Goal: Task Accomplishment & Management: Manage account settings

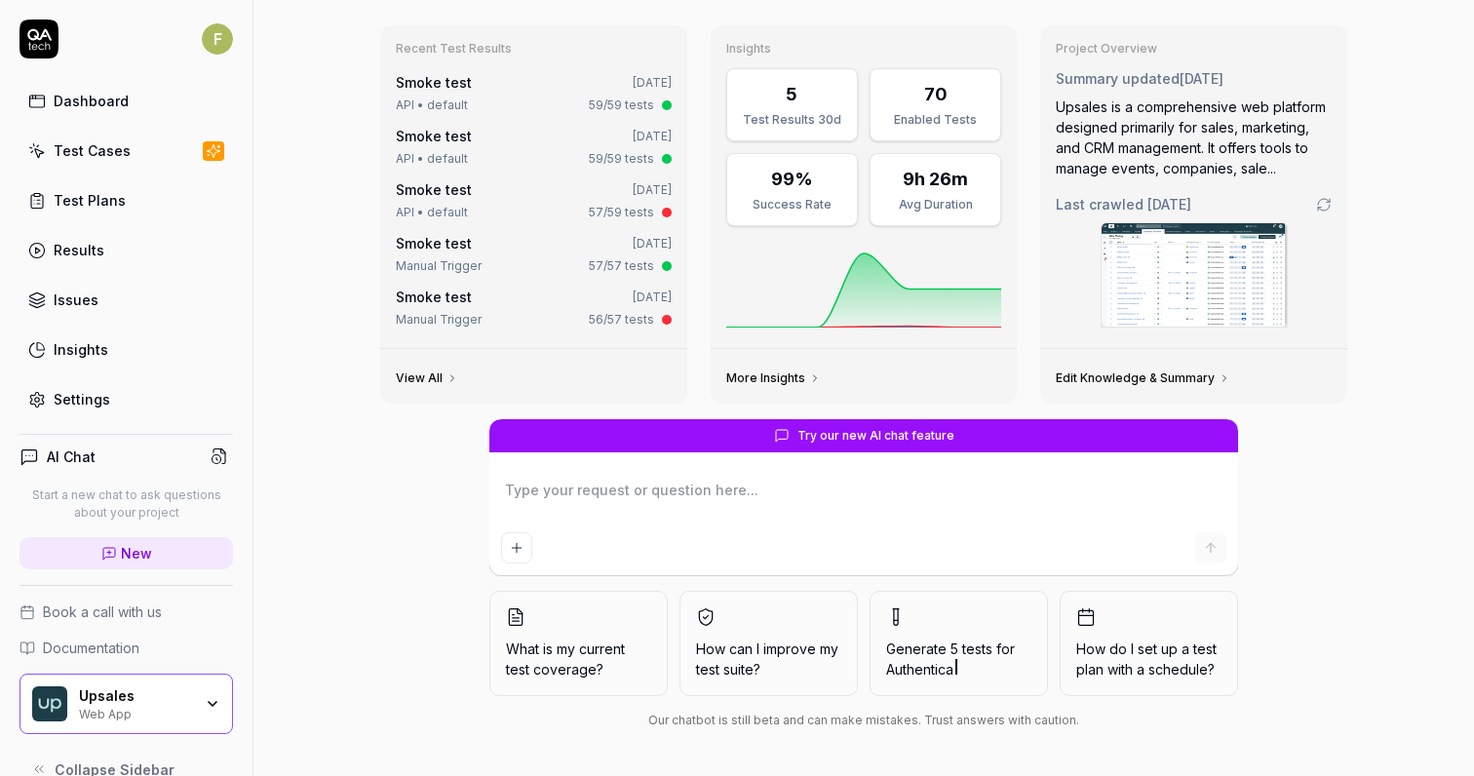
scroll to position [61, 0]
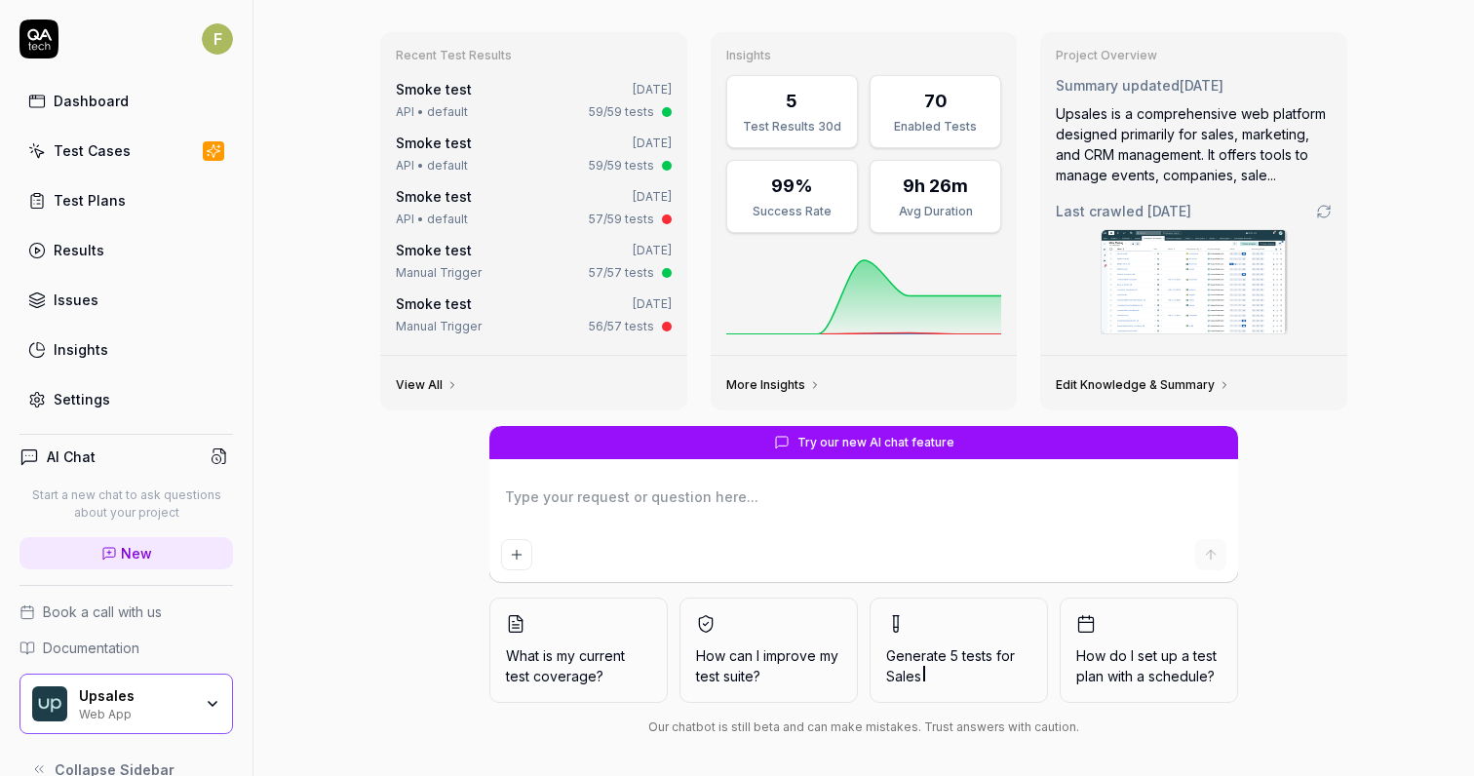
type textarea "*"
click at [146, 407] on link "Settings" at bounding box center [127, 399] width 214 height 38
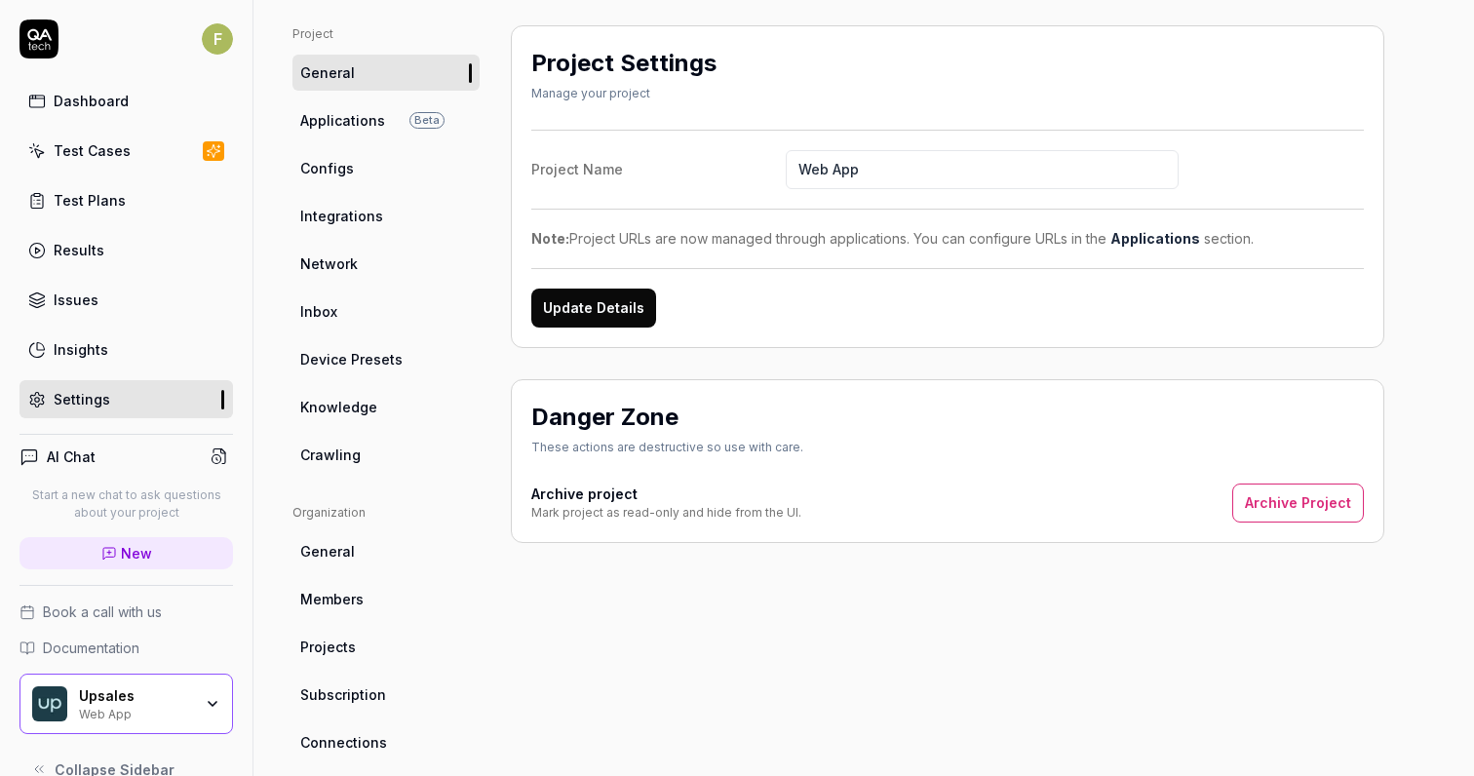
scroll to position [21, 0]
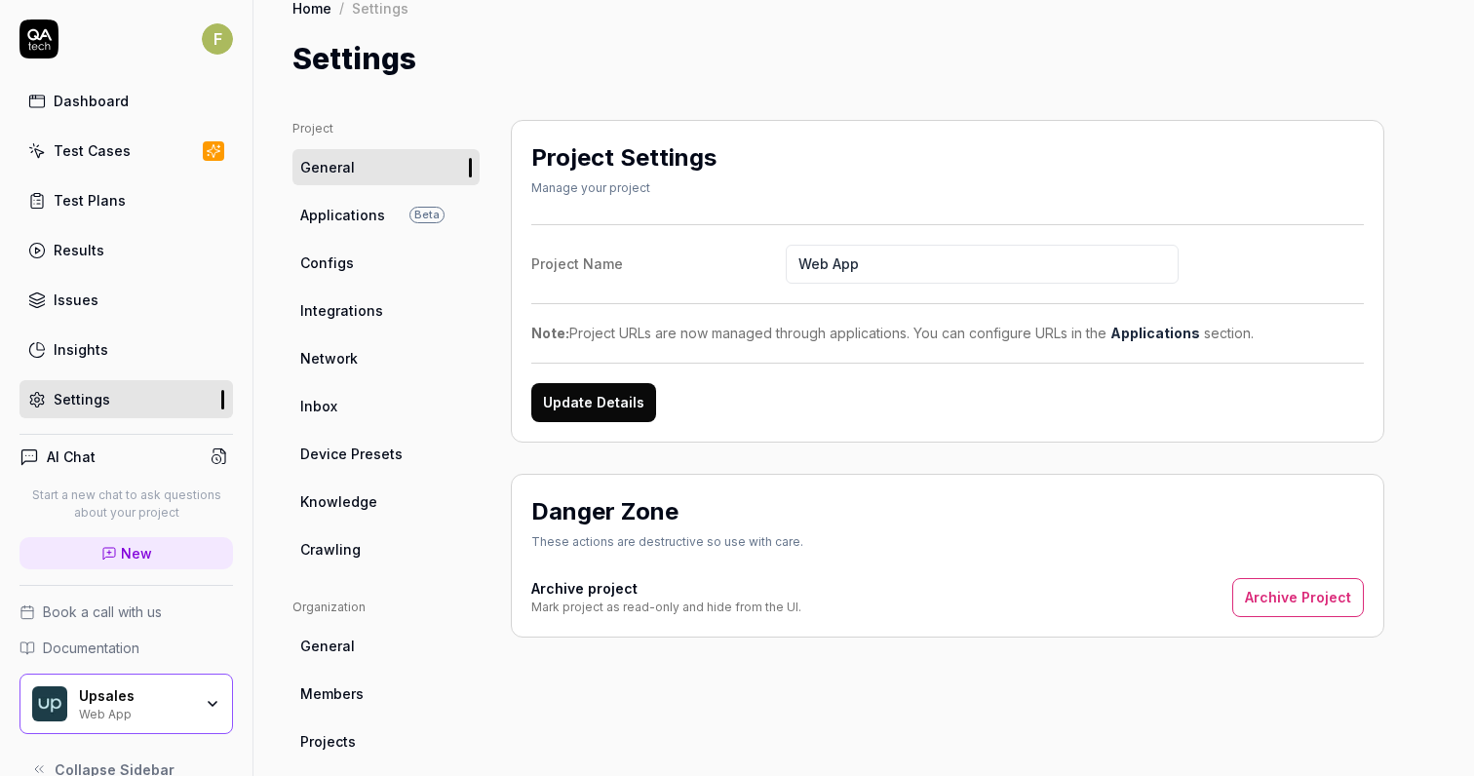
click at [382, 318] on link "Integrations" at bounding box center [386, 311] width 187 height 36
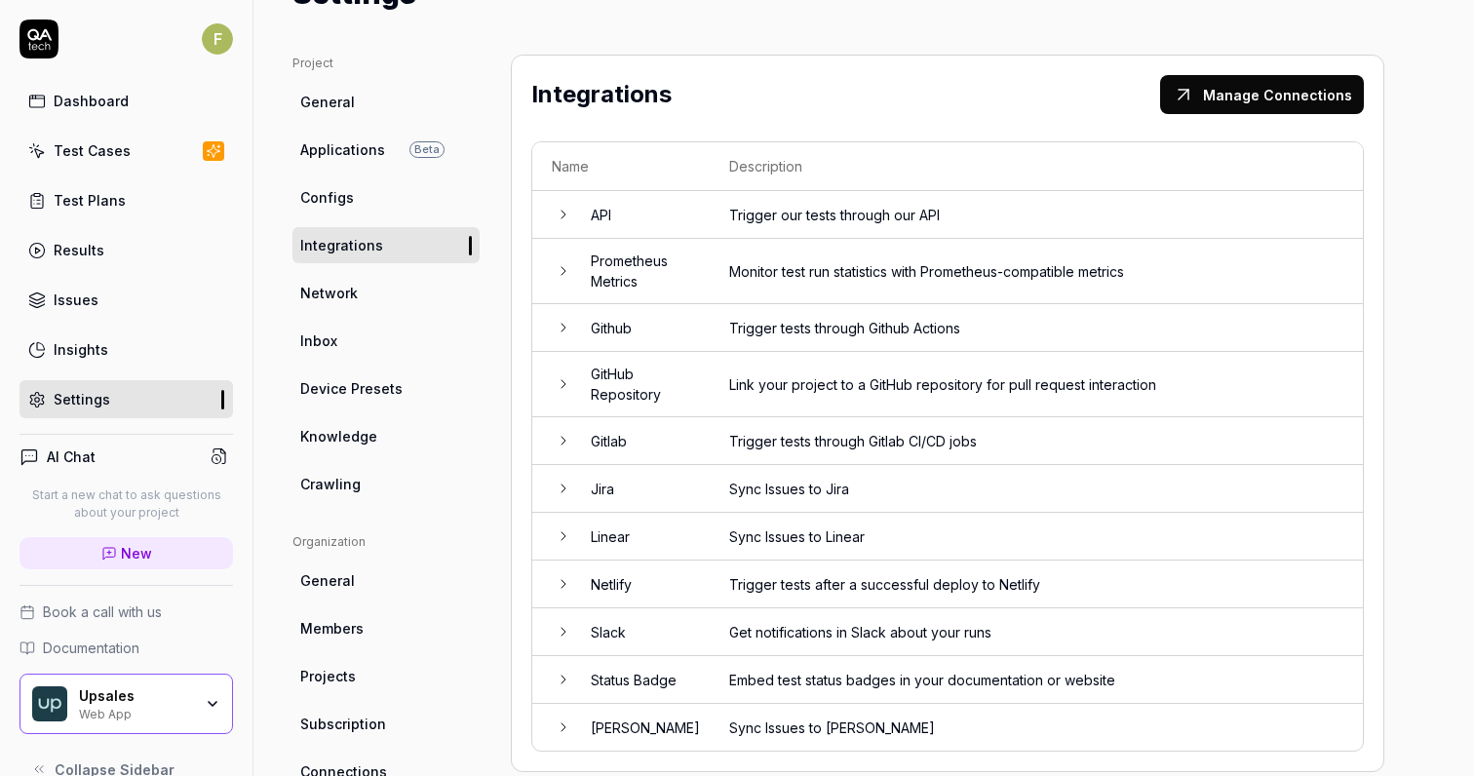
scroll to position [92, 0]
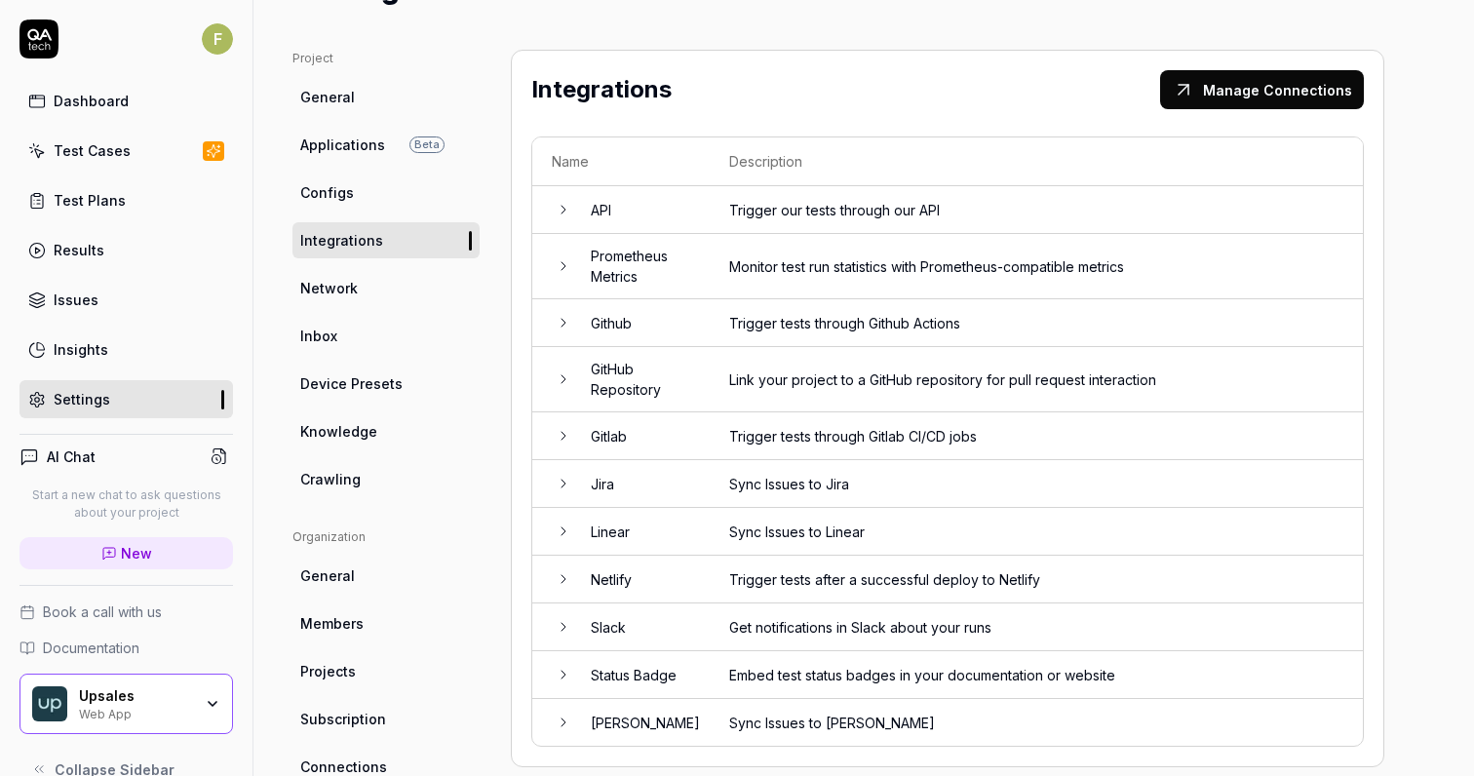
click at [843, 628] on td "Get notifications in Slack about your runs" at bounding box center [1036, 628] width 653 height 48
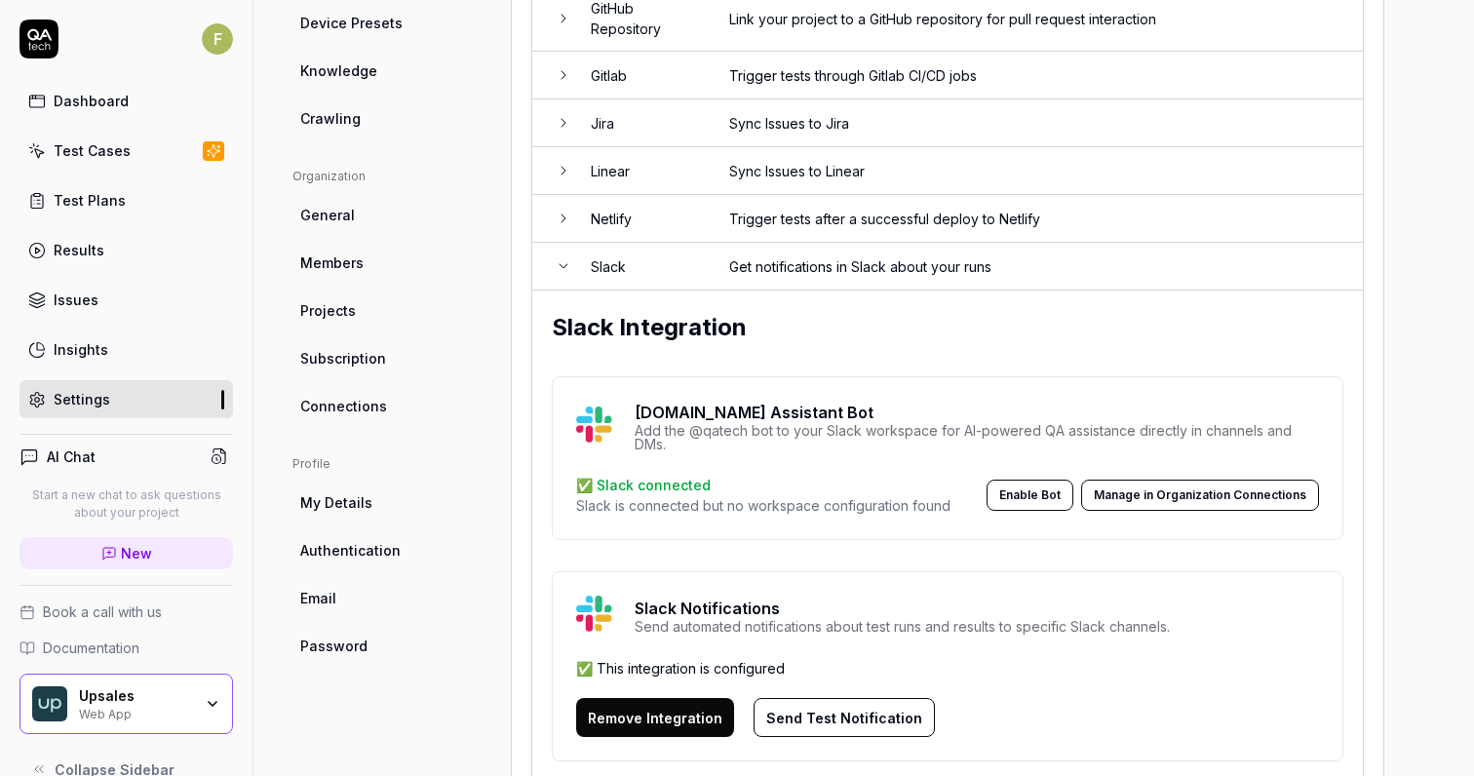
scroll to position [454, 0]
click at [1036, 492] on button "Enable Bot" at bounding box center [1030, 493] width 87 height 31
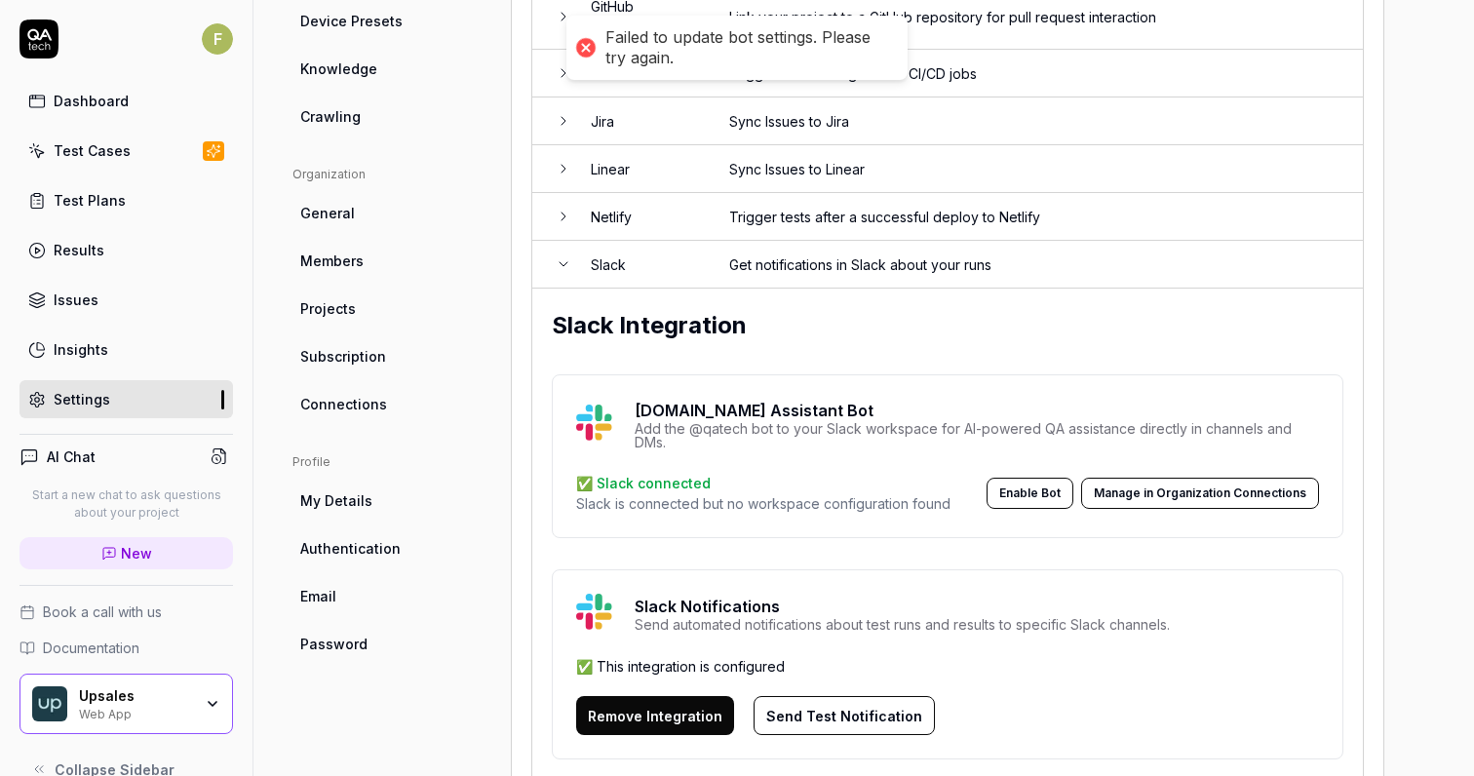
scroll to position [605, 0]
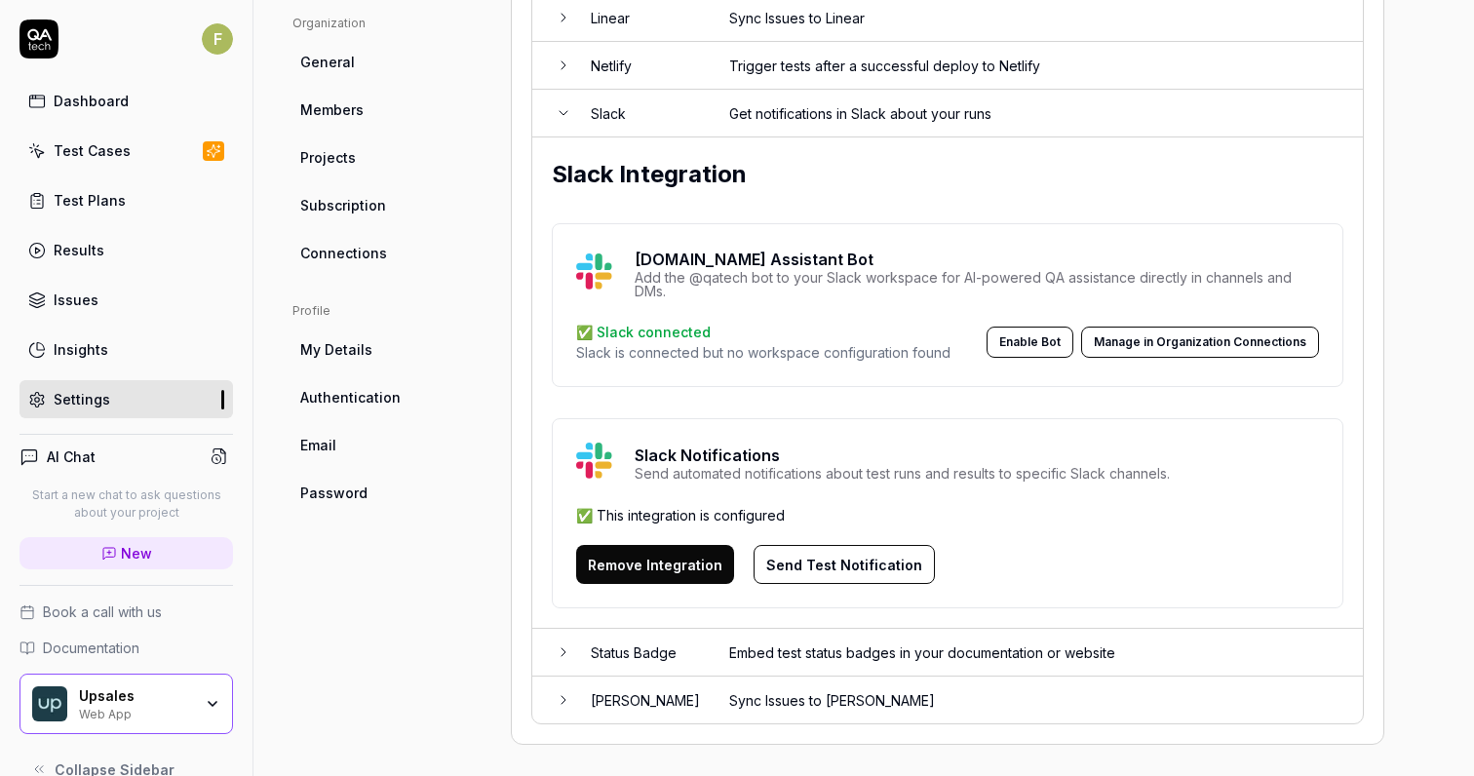
click at [1170, 345] on button "Manage in Organization Connections" at bounding box center [1200, 342] width 238 height 31
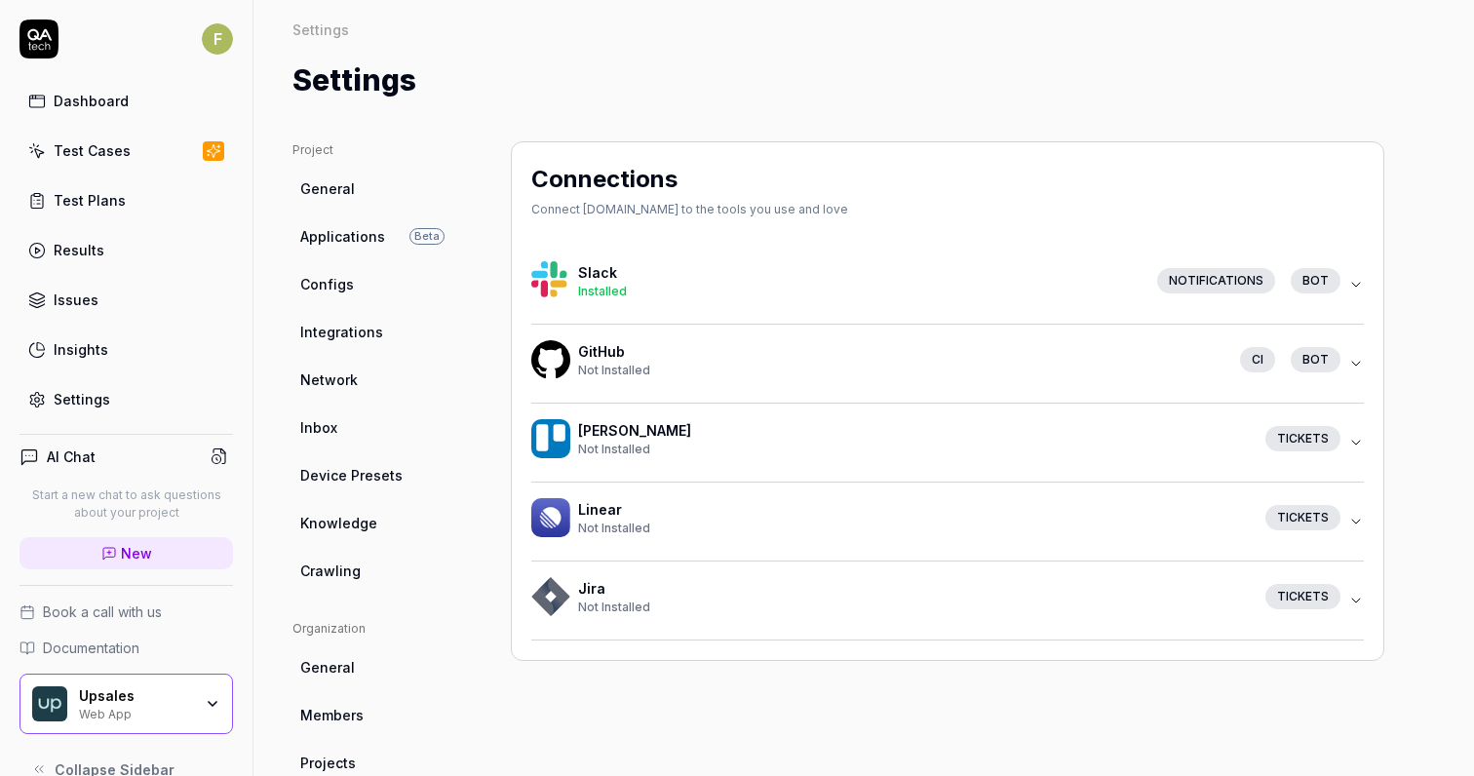
click at [881, 288] on div "Installed" at bounding box center [860, 292] width 564 height 18
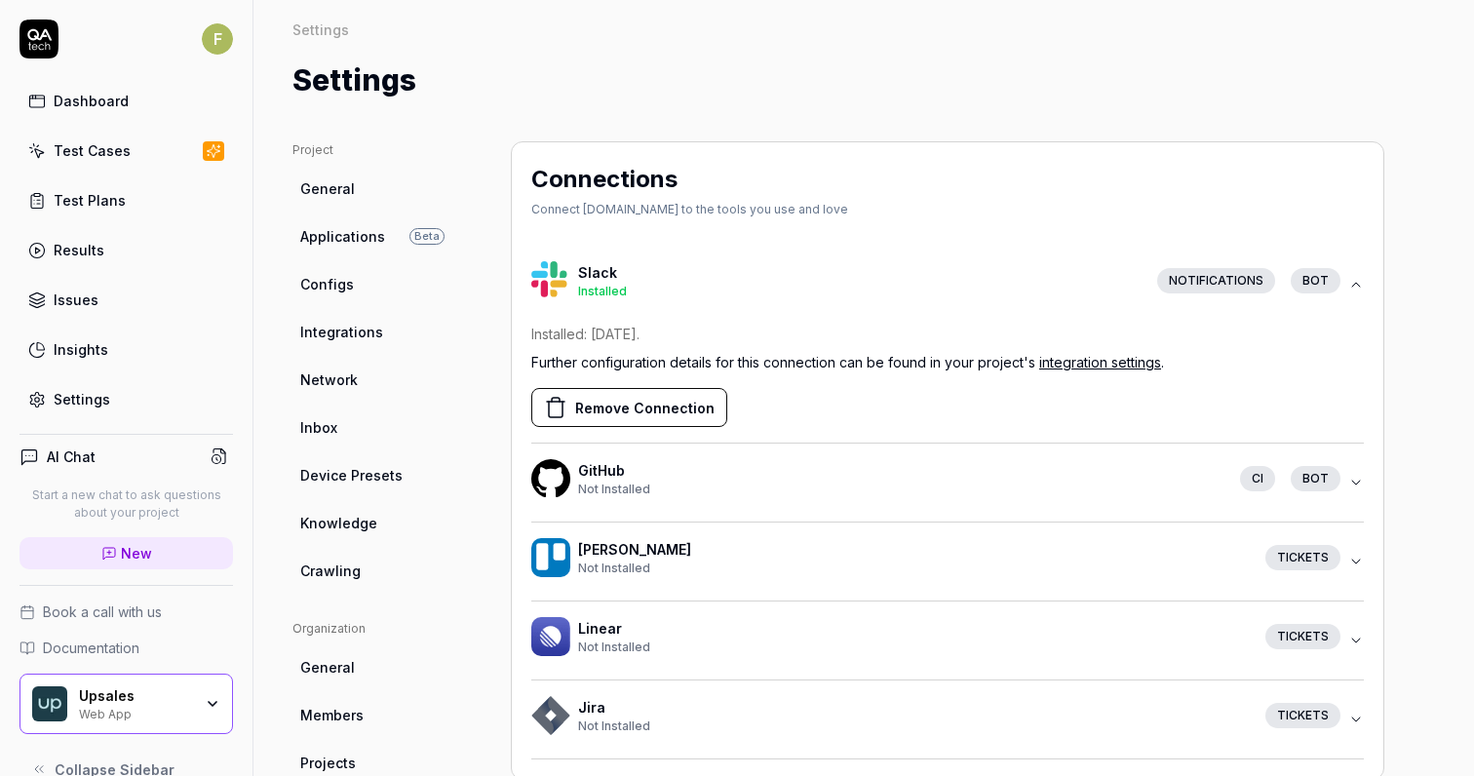
click at [1129, 364] on link "integration settings" at bounding box center [1100, 362] width 122 height 17
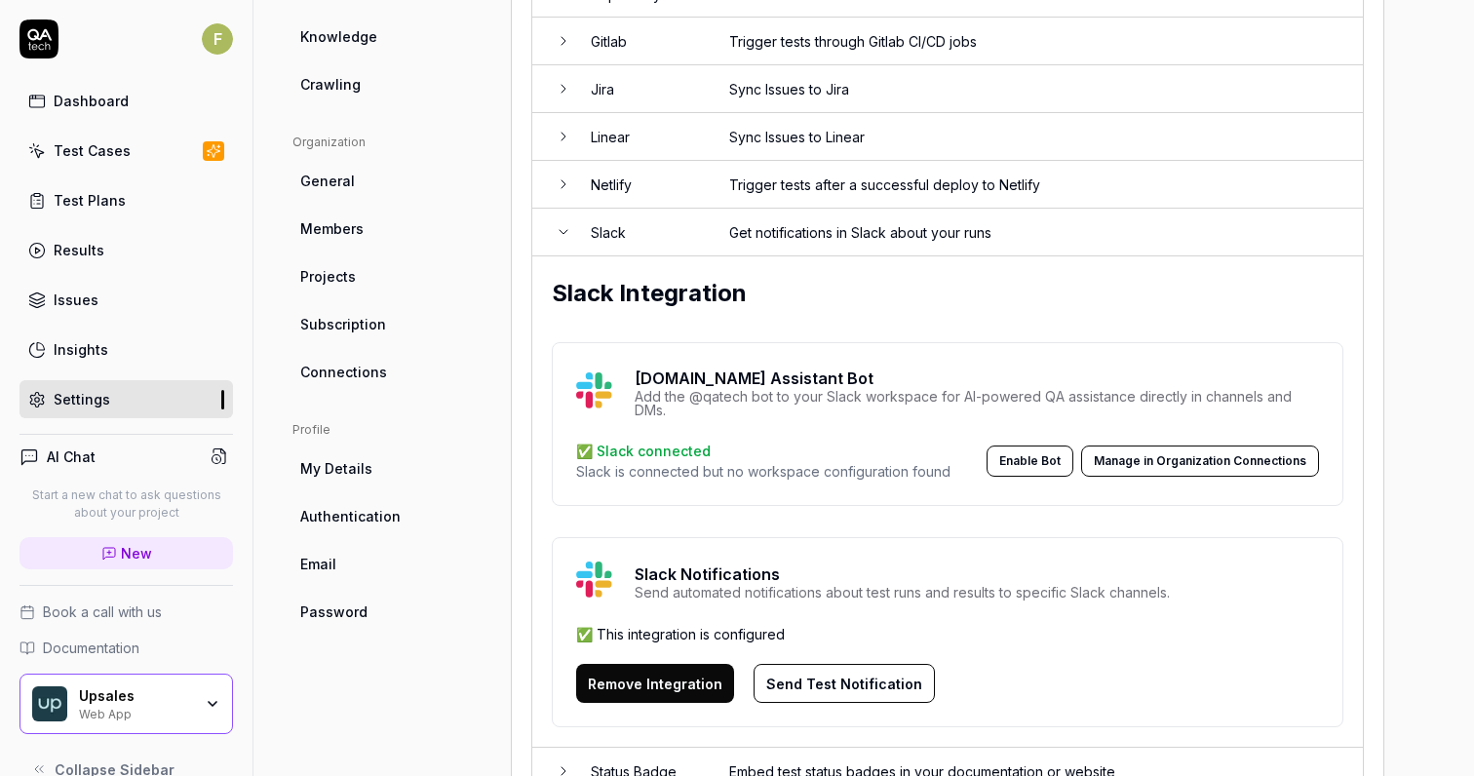
scroll to position [571, 0]
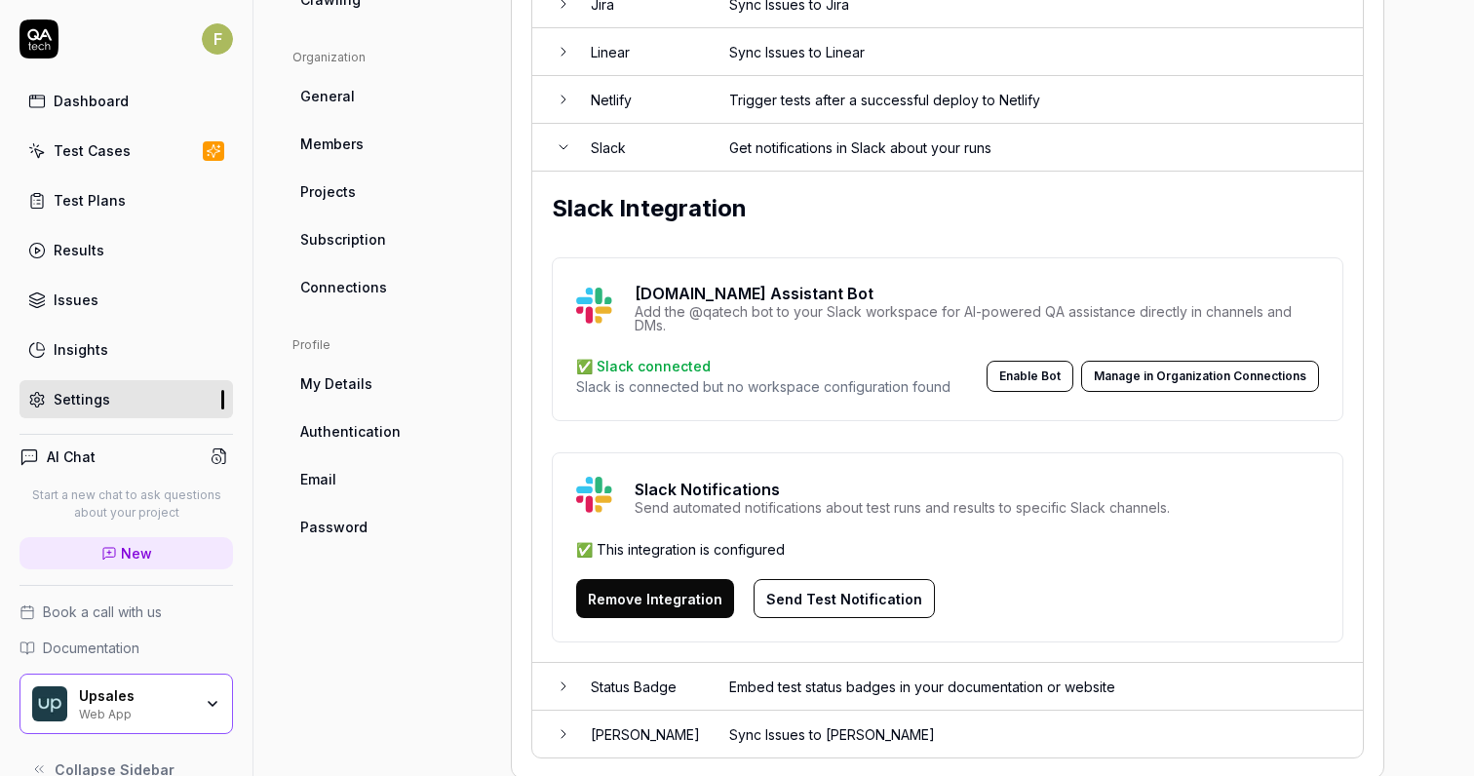
click at [1046, 376] on button "Enable Bot" at bounding box center [1030, 376] width 87 height 31
click at [1047, 371] on button "Enable Bot" at bounding box center [1030, 376] width 87 height 31
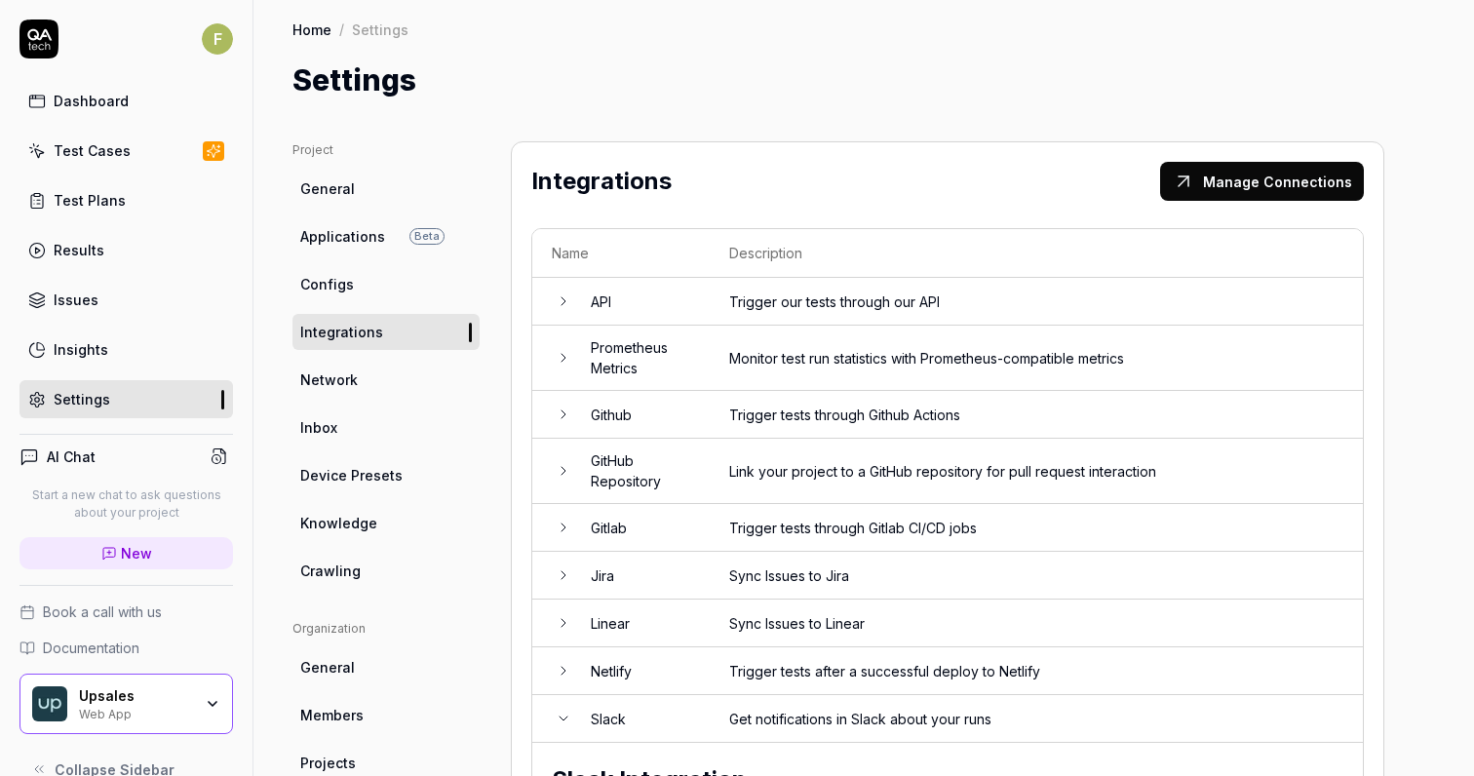
click at [398, 226] on link "Applications Beta" at bounding box center [386, 236] width 187 height 36
